Goal: Check status

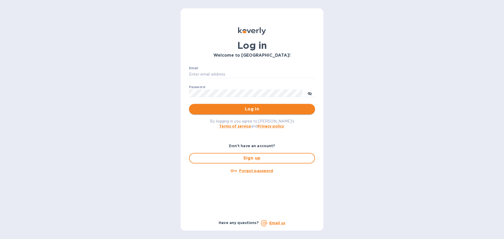
type input "syim@ulogusa.com"
click at [212, 113] on button "Log in" at bounding box center [252, 109] width 126 height 10
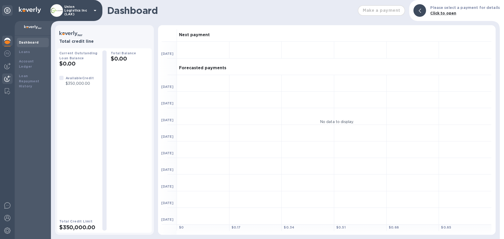
click at [8, 79] on img at bounding box center [7, 79] width 6 height 6
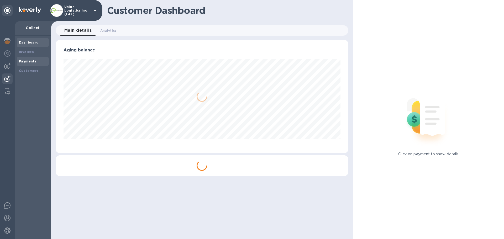
scroll to position [113, 292]
click at [34, 59] on b "Payments" at bounding box center [28, 61] width 18 height 4
